Goal: Information Seeking & Learning: Learn about a topic

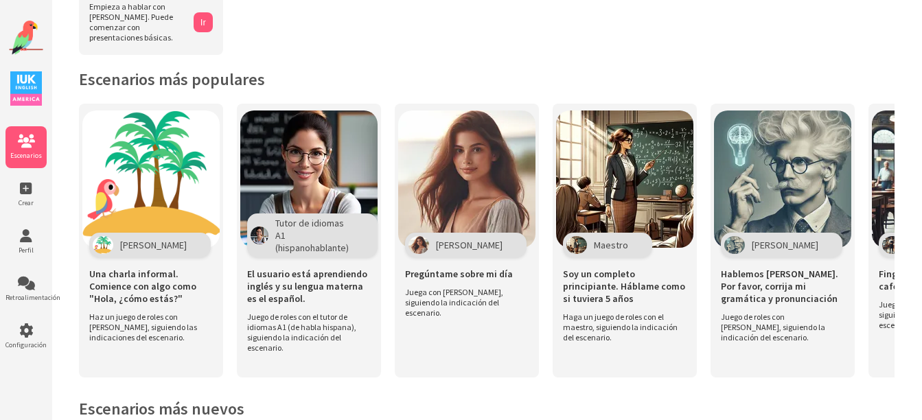
scroll to position [250, 0]
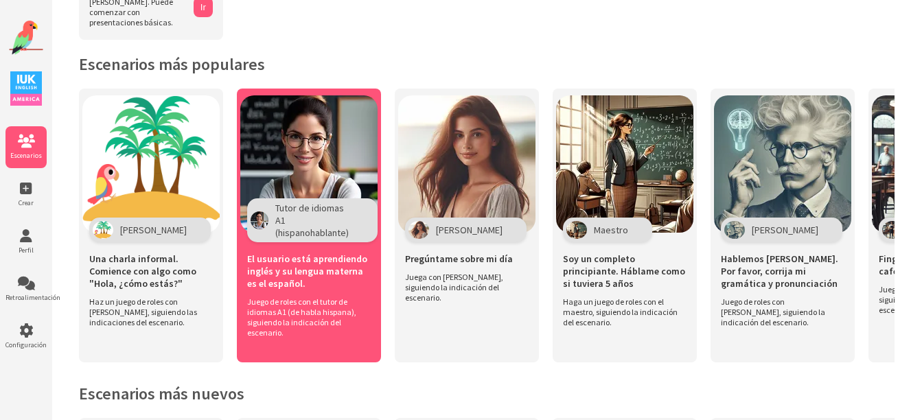
click at [332, 207] on span "Tutor de idiomas A1 (hispanohablante)" at bounding box center [314, 220] width 78 height 37
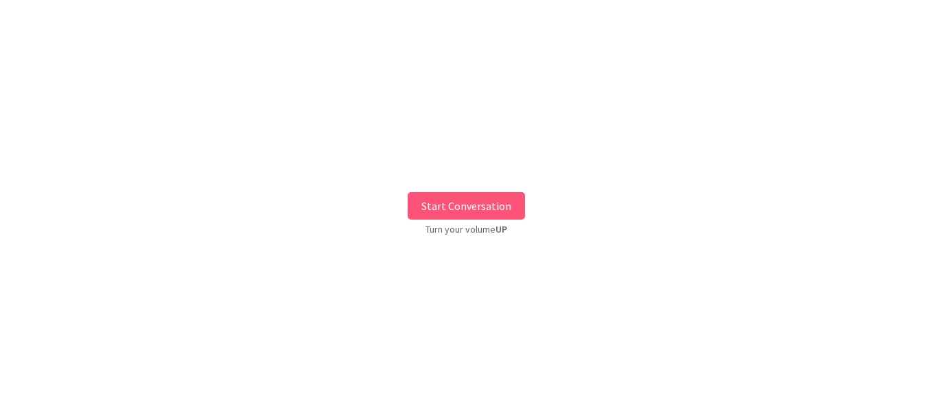
click at [464, 210] on button "Start Conversation" at bounding box center [466, 205] width 117 height 27
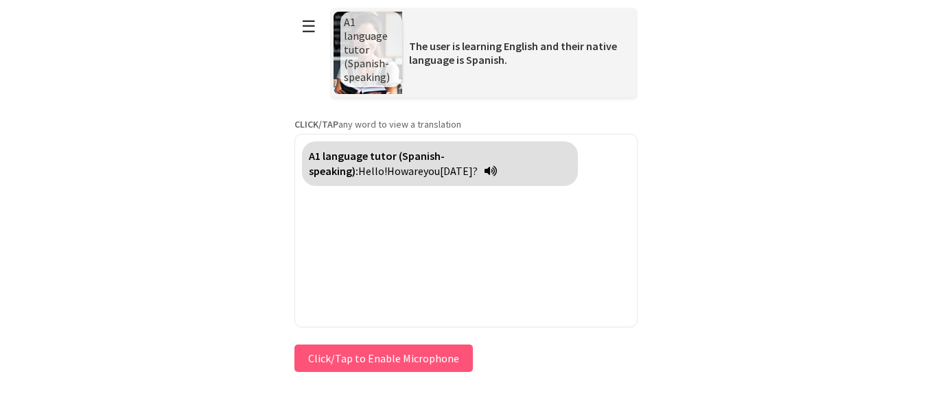
click at [347, 349] on button "Click/Tap to Enable Microphone" at bounding box center [383, 358] width 178 height 27
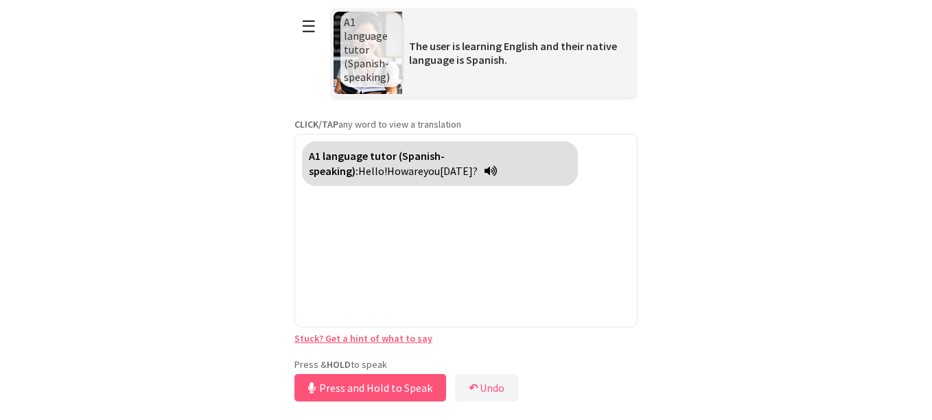
click at [348, 354] on div "**********" at bounding box center [465, 202] width 343 height 405
click at [358, 382] on button "Release to Stop Speaking" at bounding box center [368, 387] width 148 height 27
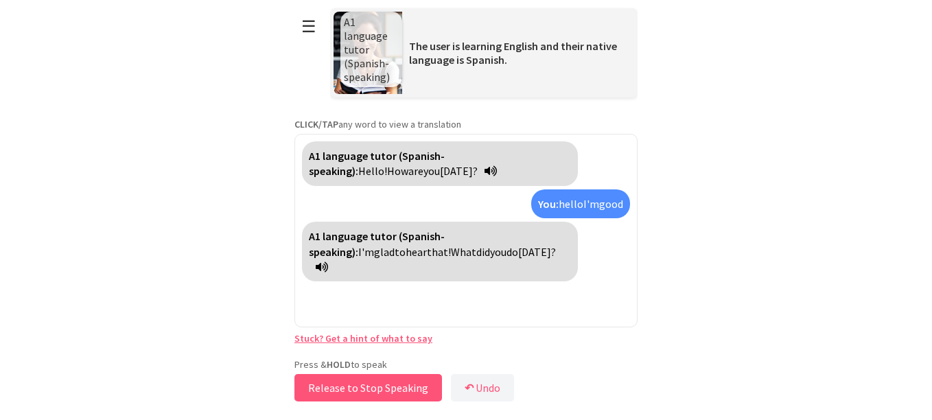
drag, startPoint x: 358, startPoint y: 382, endPoint x: 356, endPoint y: 453, distance: 70.7
click at [356, 419] on html "**********" at bounding box center [466, 210] width 932 height 420
click at [353, 376] on button "Release to Stop Speaking" at bounding box center [368, 387] width 148 height 27
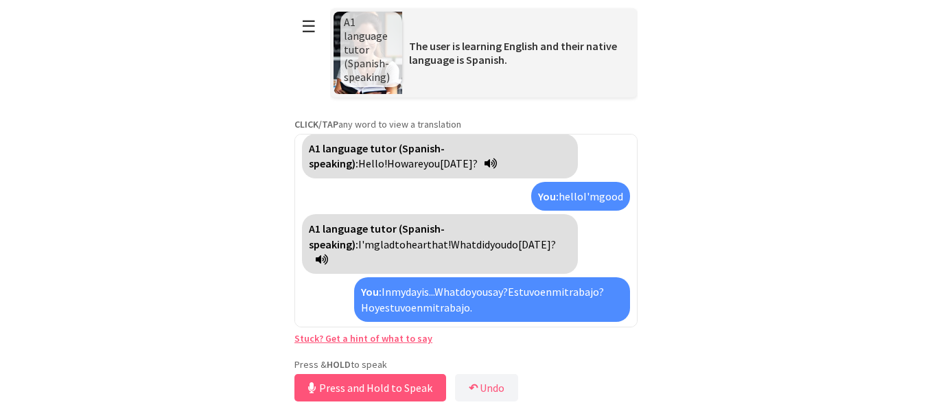
scroll to position [39, 0]
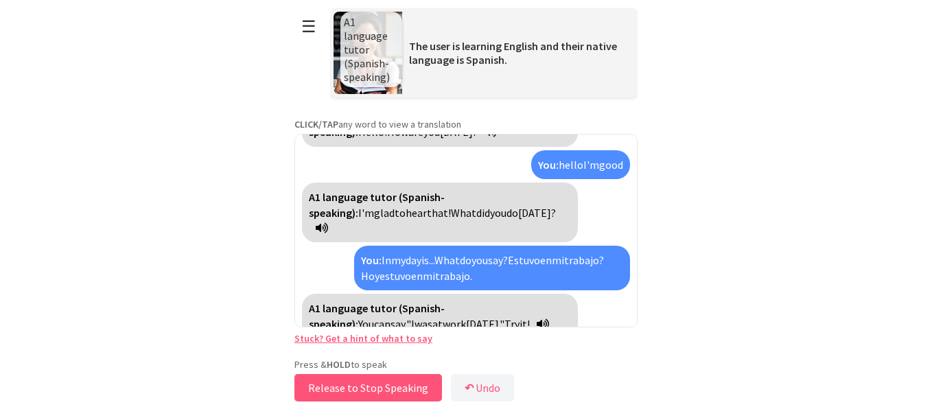
click at [394, 392] on button "Release to Stop Speaking" at bounding box center [368, 387] width 148 height 27
